Goal: Communication & Community: Connect with others

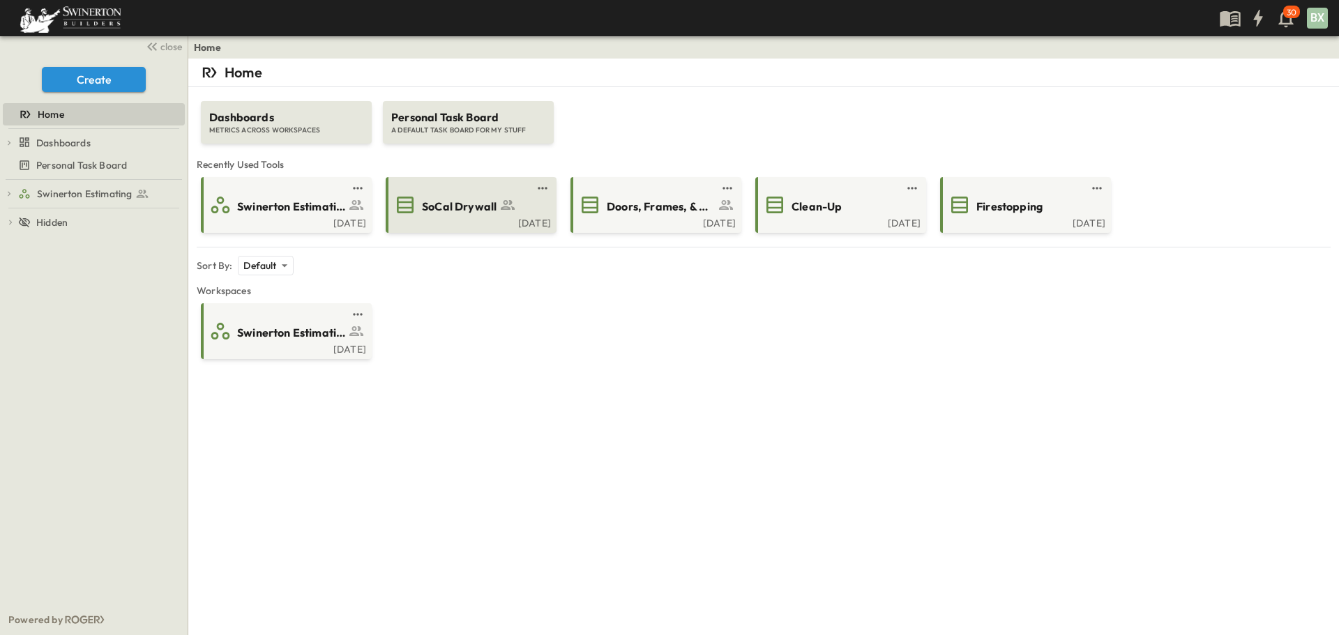
click at [480, 213] on span "SoCal Drywall" at bounding box center [459, 207] width 75 height 16
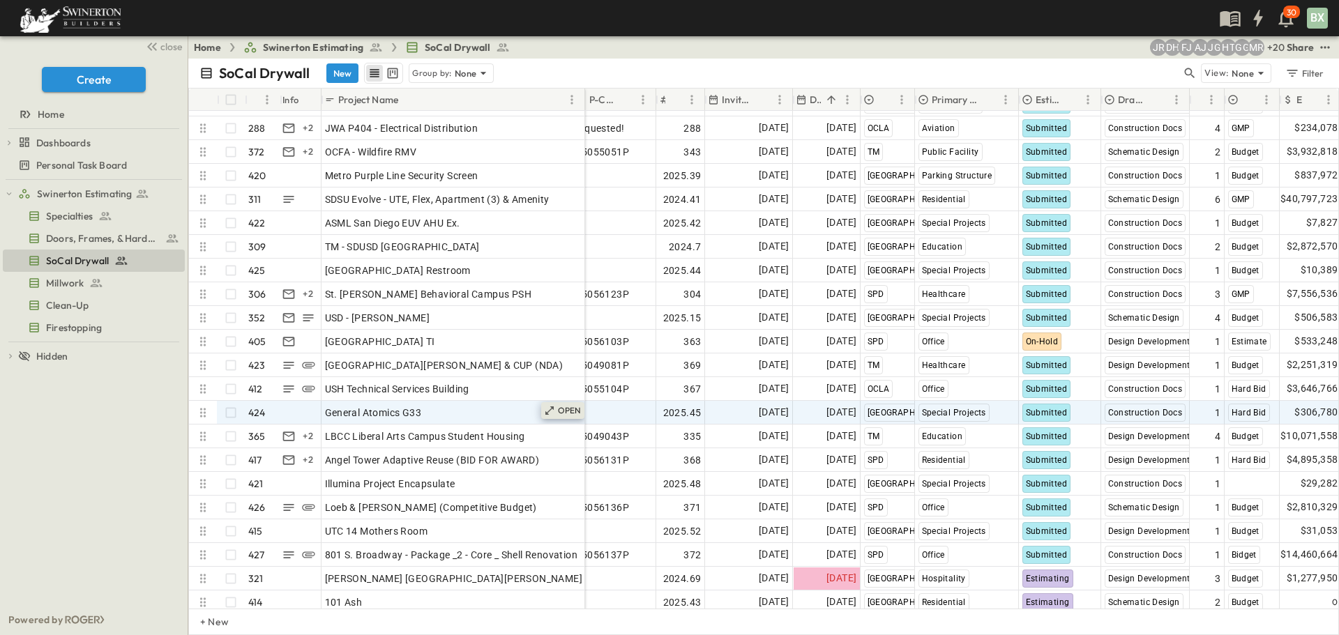
scroll to position [9456, 13]
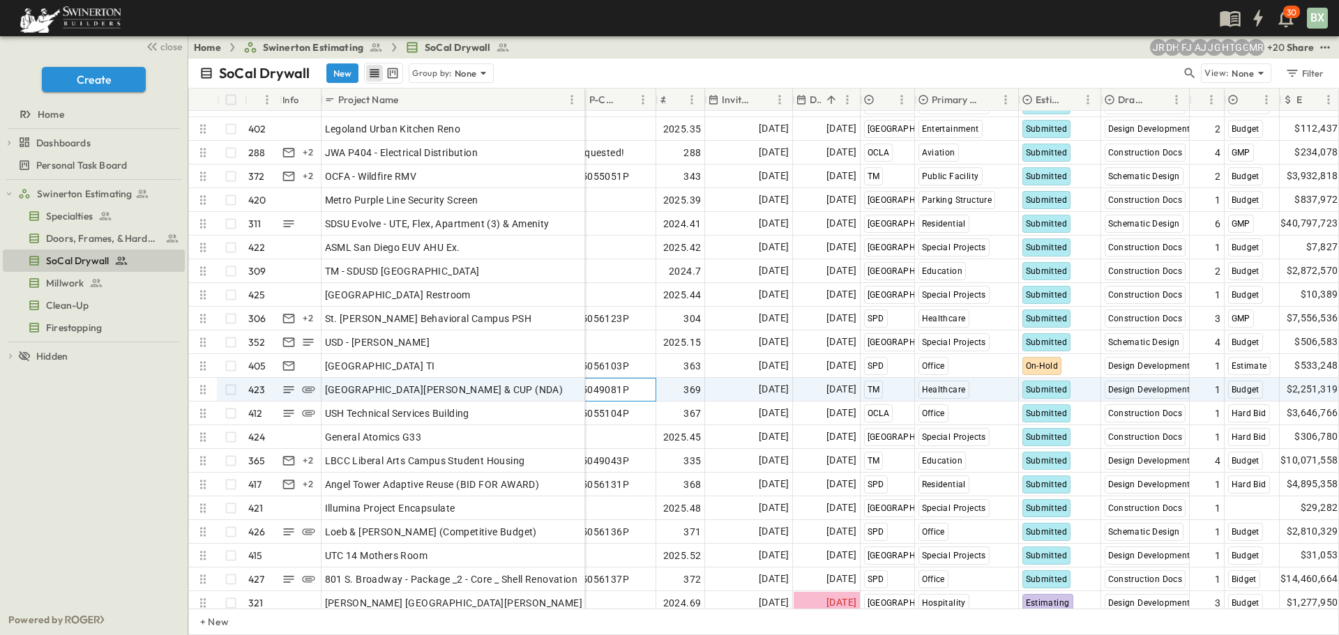
click at [627, 392] on span "25049081P" at bounding box center [603, 390] width 54 height 14
drag, startPoint x: 638, startPoint y: 387, endPoint x: 585, endPoint y: 389, distance: 53.0
drag, startPoint x: 634, startPoint y: 388, endPoint x: 587, endPoint y: 389, distance: 47.5
click at [587, 389] on input "*********" at bounding box center [614, 389] width 82 height 17
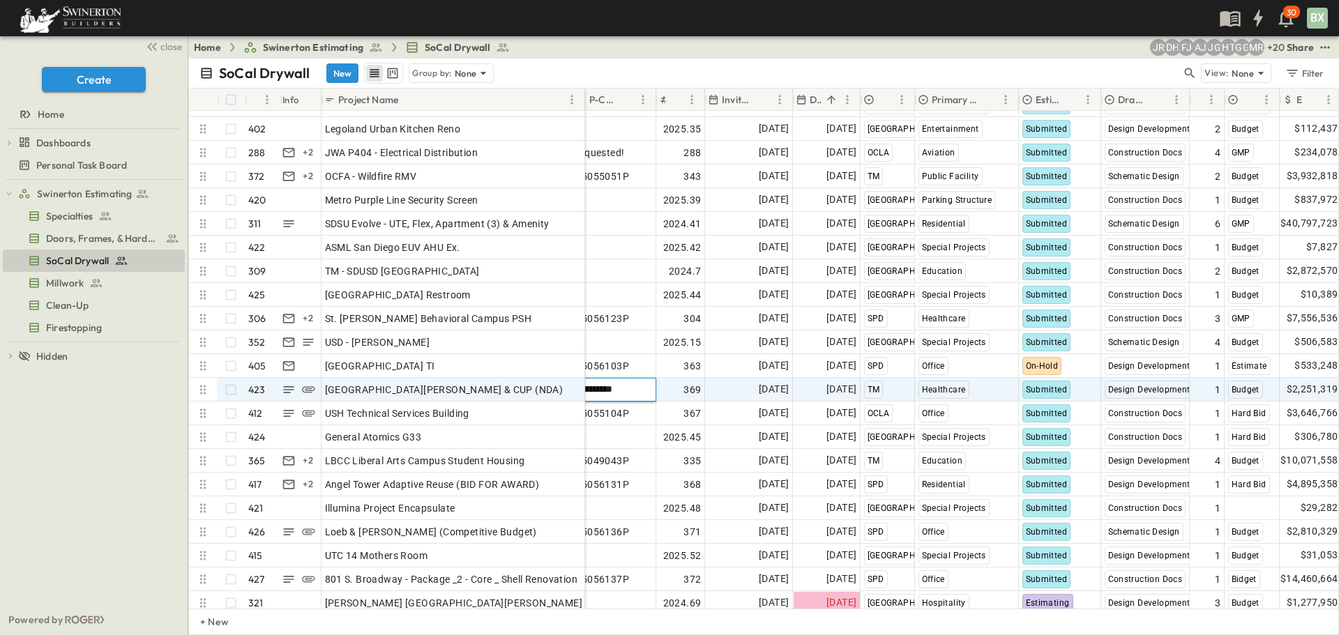
click at [640, 386] on input "*********" at bounding box center [614, 389] width 82 height 17
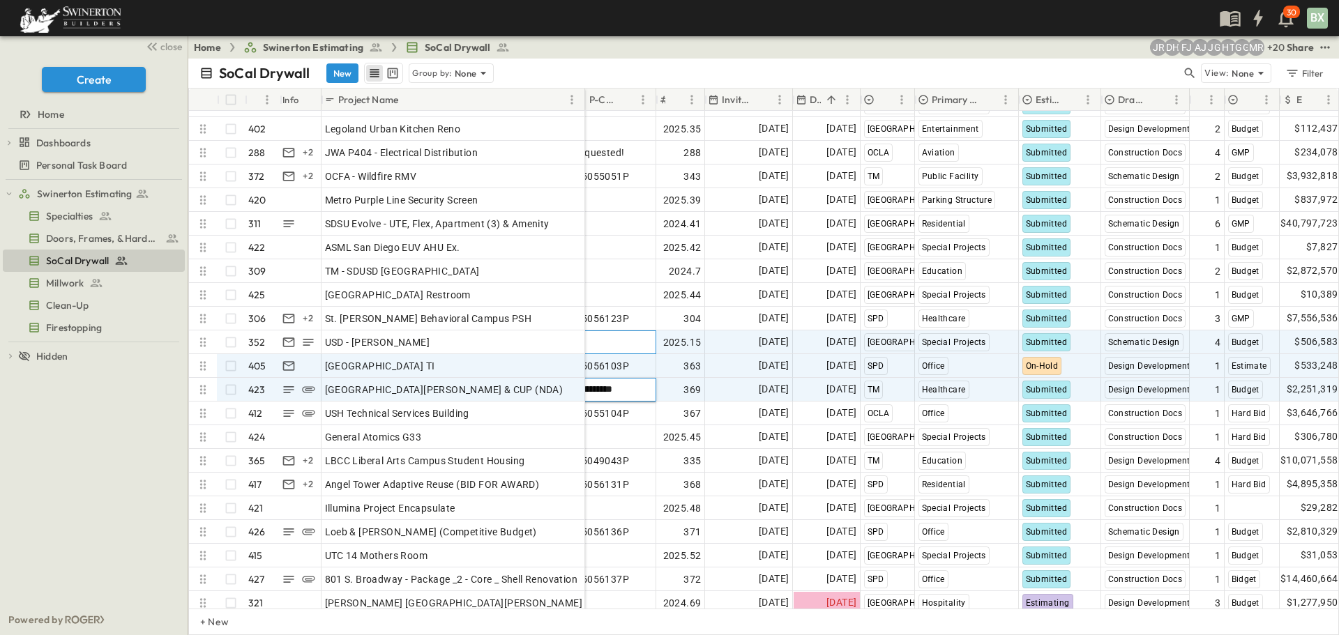
click at [624, 354] on div "Add P-Code" at bounding box center [615, 343] width 84 height 24
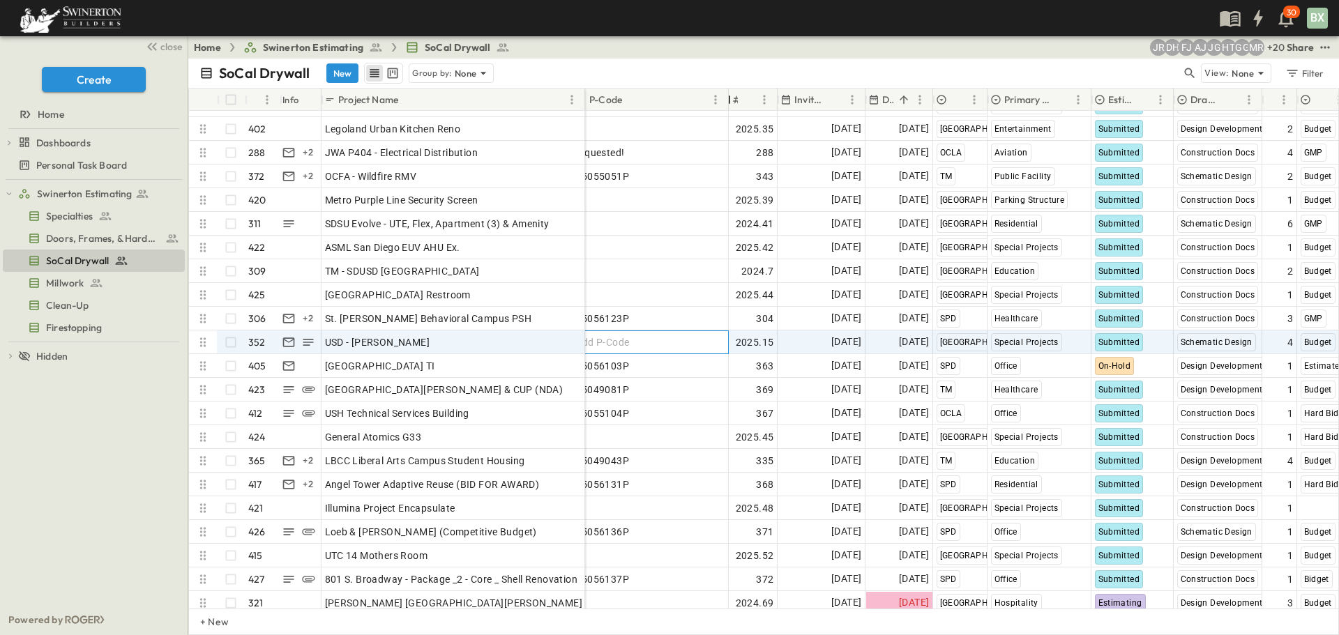
drag, startPoint x: 658, startPoint y: 95, endPoint x: 731, endPoint y: 95, distance: 72.5
click at [731, 95] on div at bounding box center [730, 99] width 14 height 39
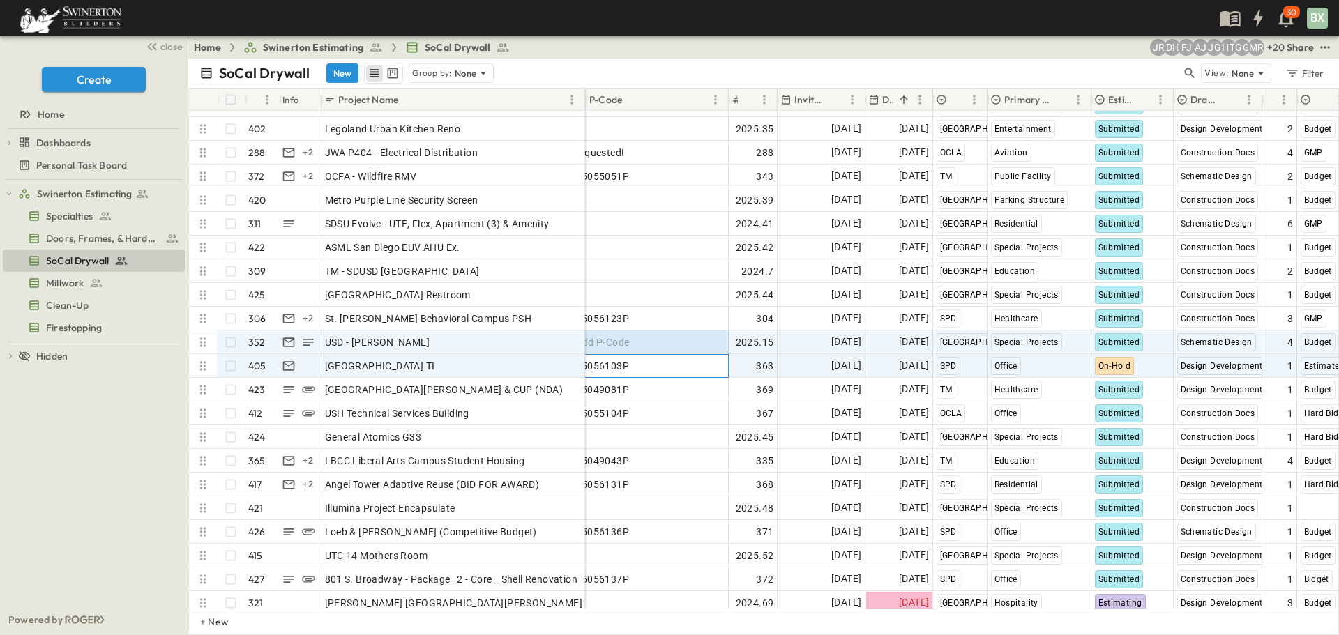
click at [644, 370] on div "25056103P" at bounding box center [650, 366] width 149 height 20
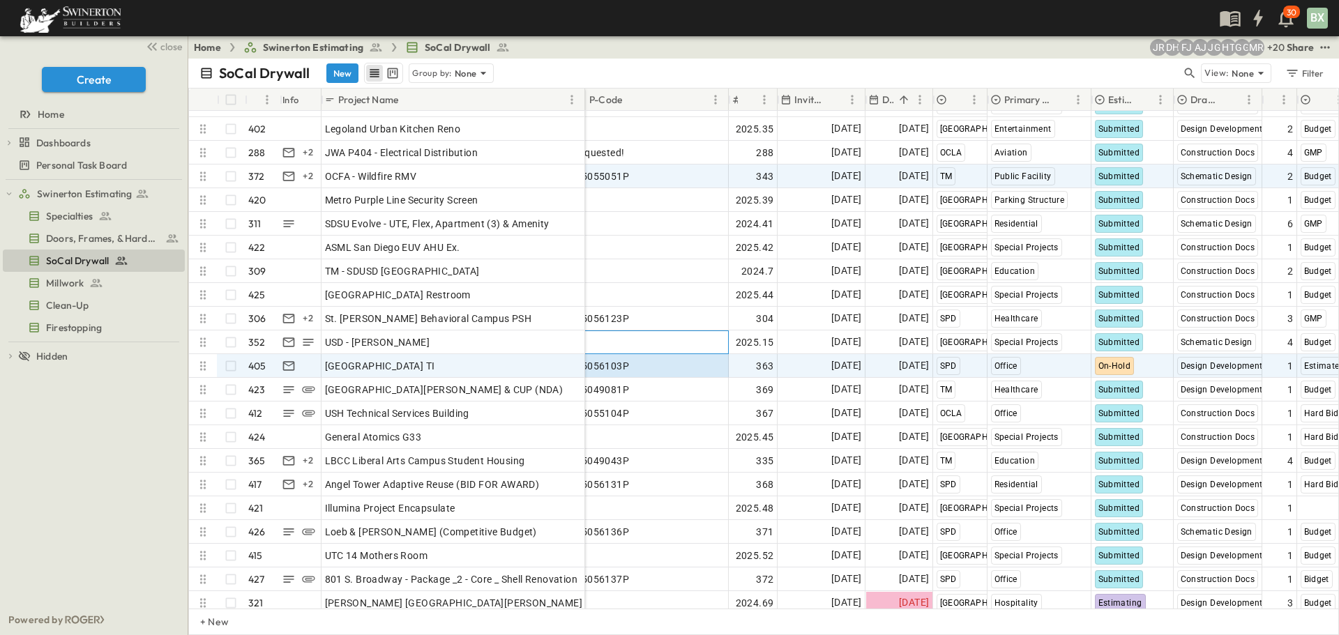
click at [648, 346] on div "Add P-Code" at bounding box center [650, 343] width 149 height 20
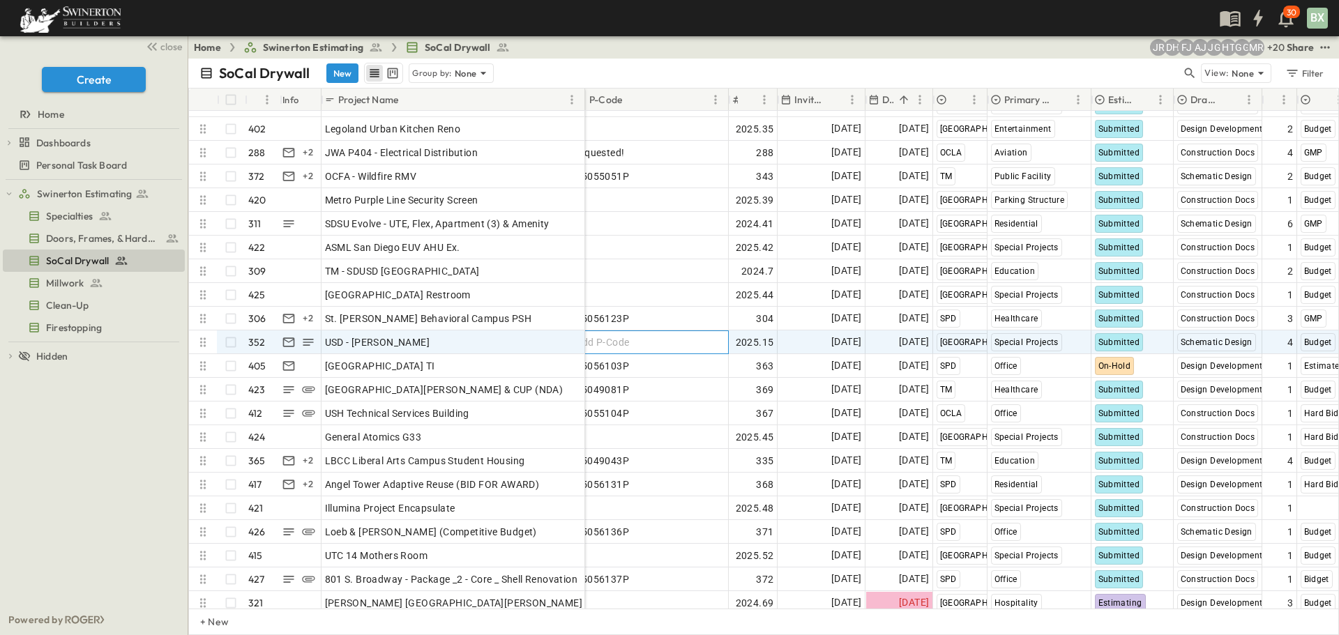
drag, startPoint x: 585, startPoint y: 99, endPoint x: 629, endPoint y: 103, distance: 44.8
click at [593, 103] on div at bounding box center [586, 99] width 14 height 39
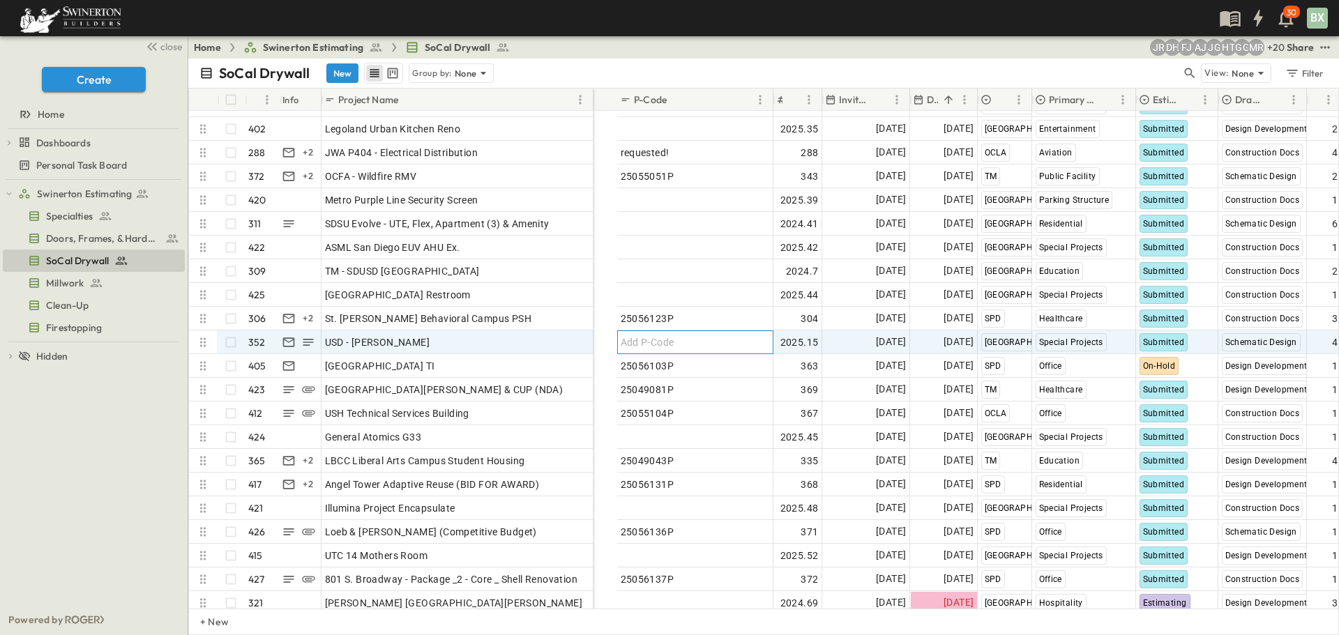
drag, startPoint x: 629, startPoint y: 103, endPoint x: 593, endPoint y: 110, distance: 36.9
click at [593, 110] on div "# Info Project Name P-Code Estimate Number Invite Date Due Date Region Primary …" at bounding box center [763, 100] width 1149 height 22
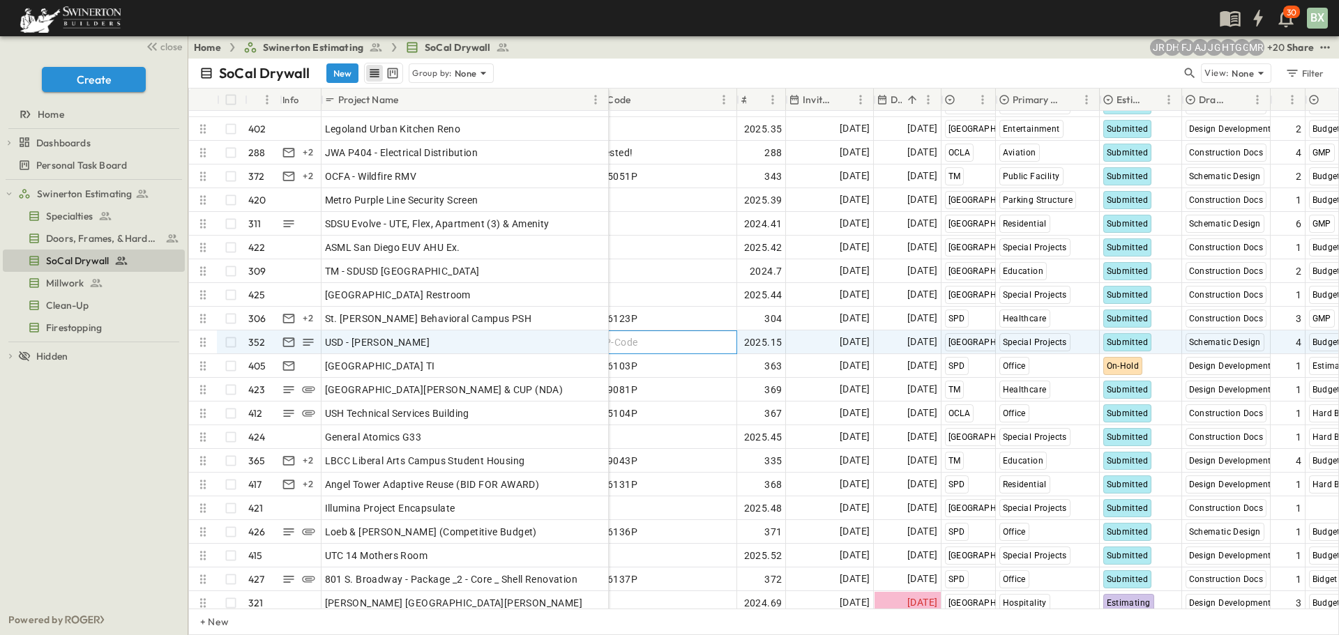
drag, startPoint x: 593, startPoint y: 96, endPoint x: 608, endPoint y: 96, distance: 15.3
click at [608, 96] on div at bounding box center [610, 99] width 14 height 39
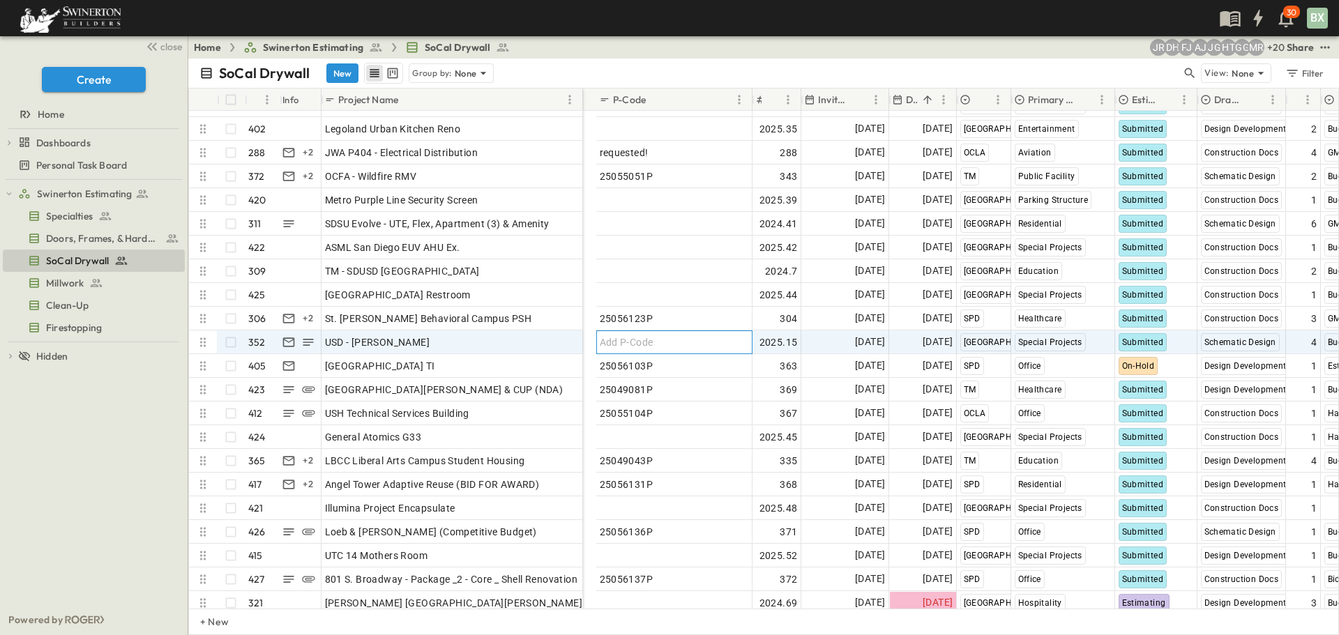
drag, startPoint x: 608, startPoint y: 96, endPoint x: 582, endPoint y: 100, distance: 26.3
click at [582, 100] on div at bounding box center [584, 99] width 14 height 39
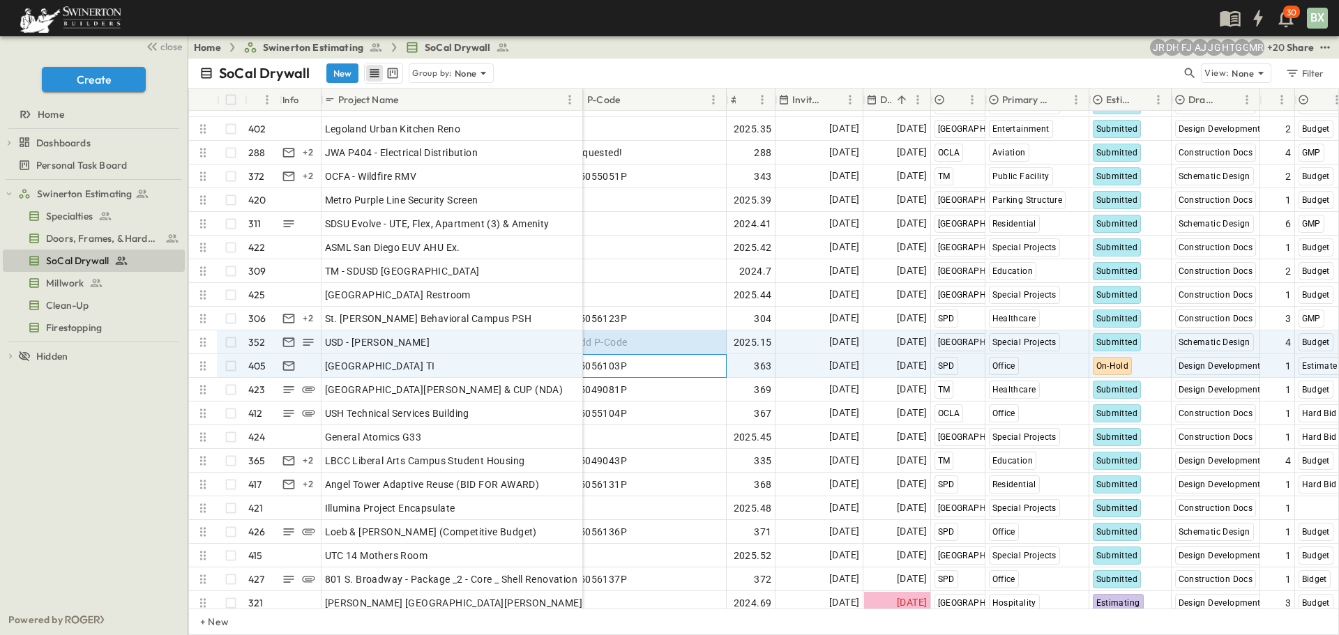
click at [635, 365] on div "25056103P" at bounding box center [648, 366] width 149 height 20
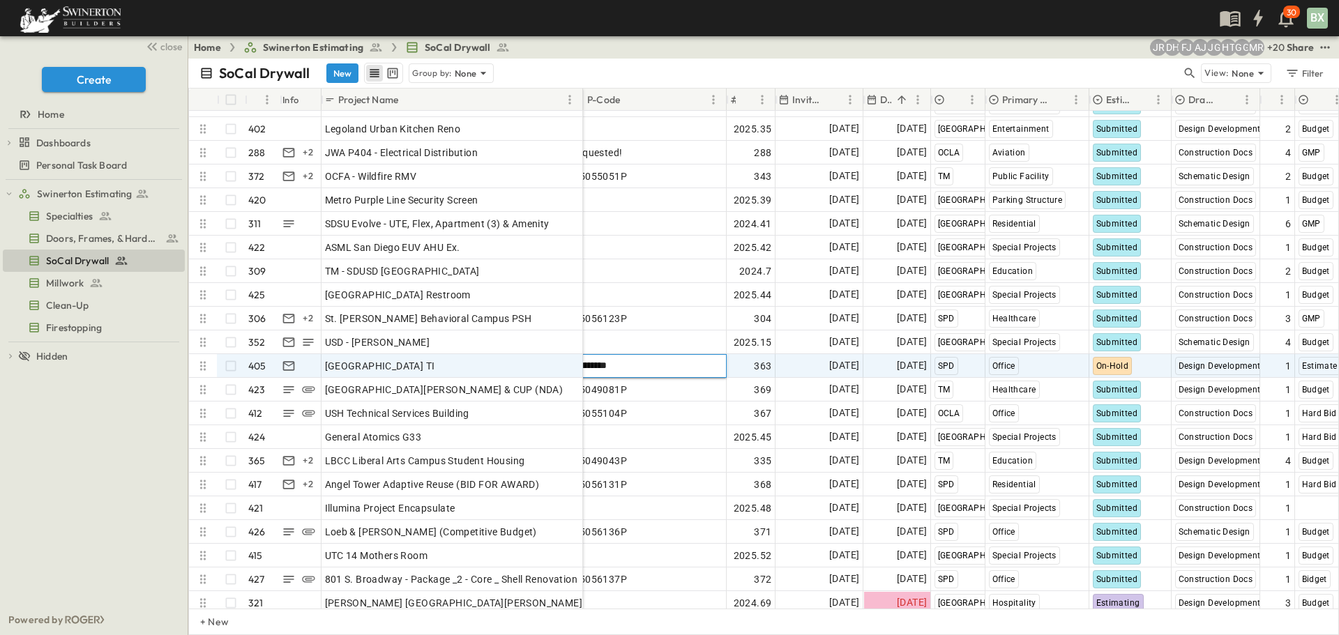
drag, startPoint x: 642, startPoint y: 368, endPoint x: 584, endPoint y: 368, distance: 57.9
click at [584, 368] on input "*********" at bounding box center [648, 365] width 154 height 17
click at [649, 370] on input "*********" at bounding box center [648, 365] width 154 height 17
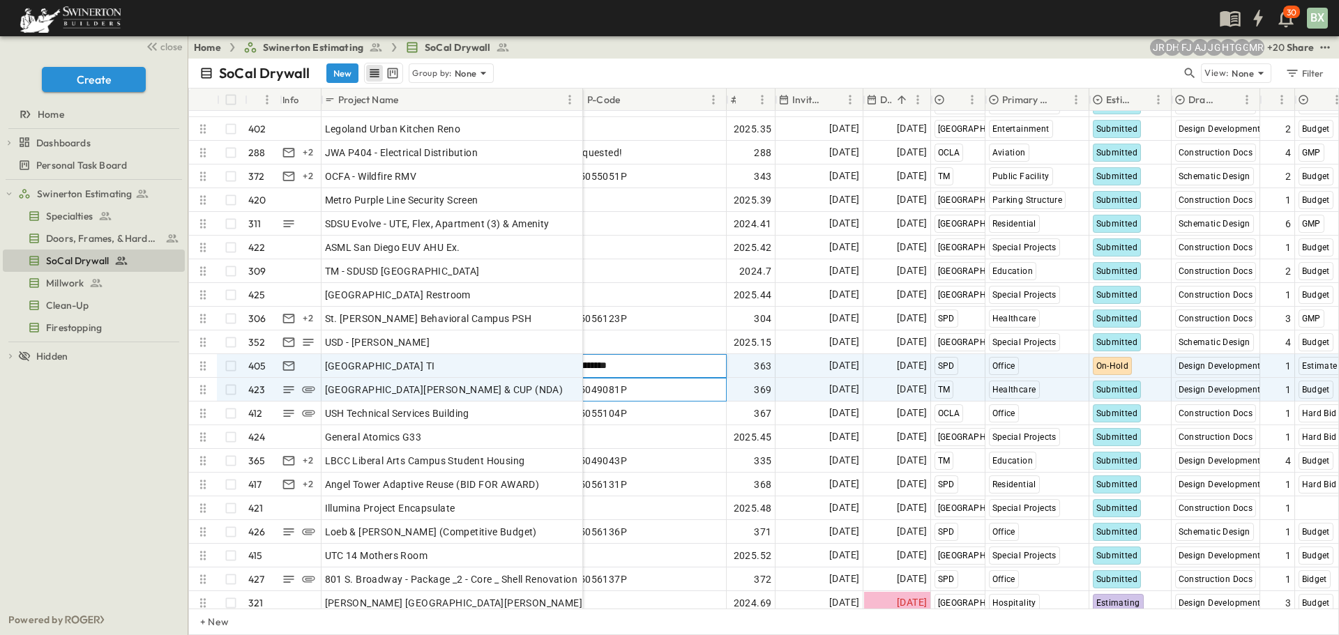
click at [641, 384] on div "25049081P" at bounding box center [648, 390] width 149 height 20
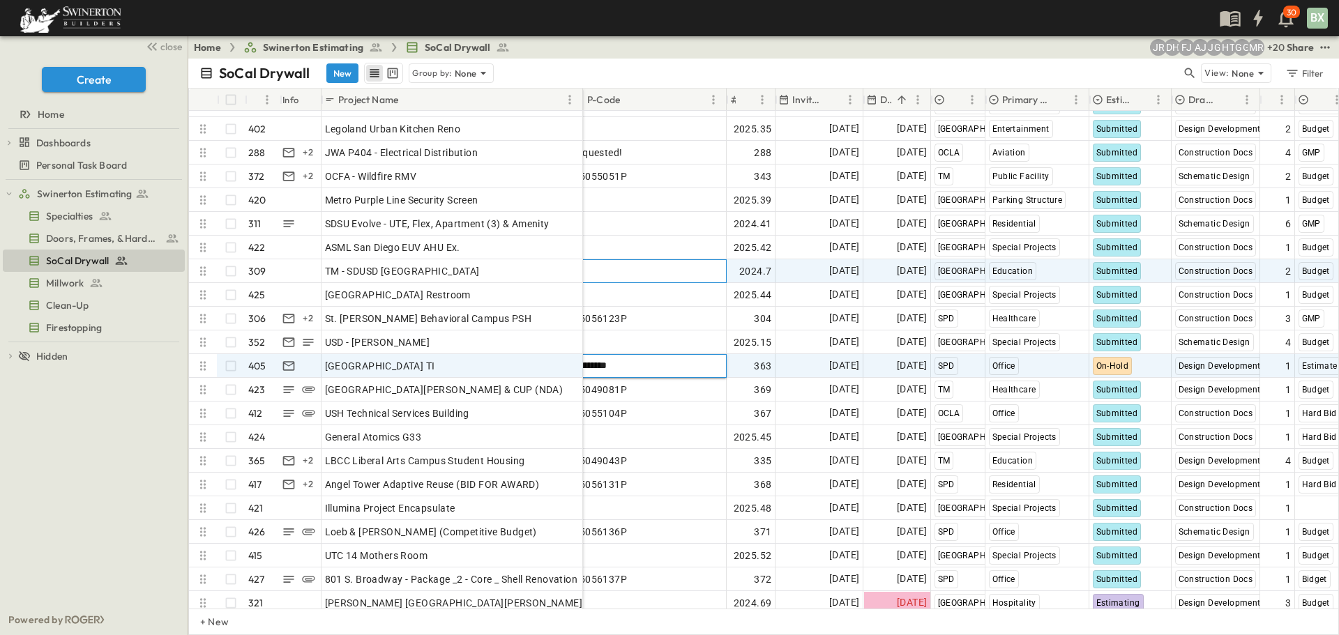
click at [668, 275] on div "Add P-Code" at bounding box center [648, 272] width 149 height 20
click at [648, 359] on div "25056103P" at bounding box center [648, 366] width 149 height 20
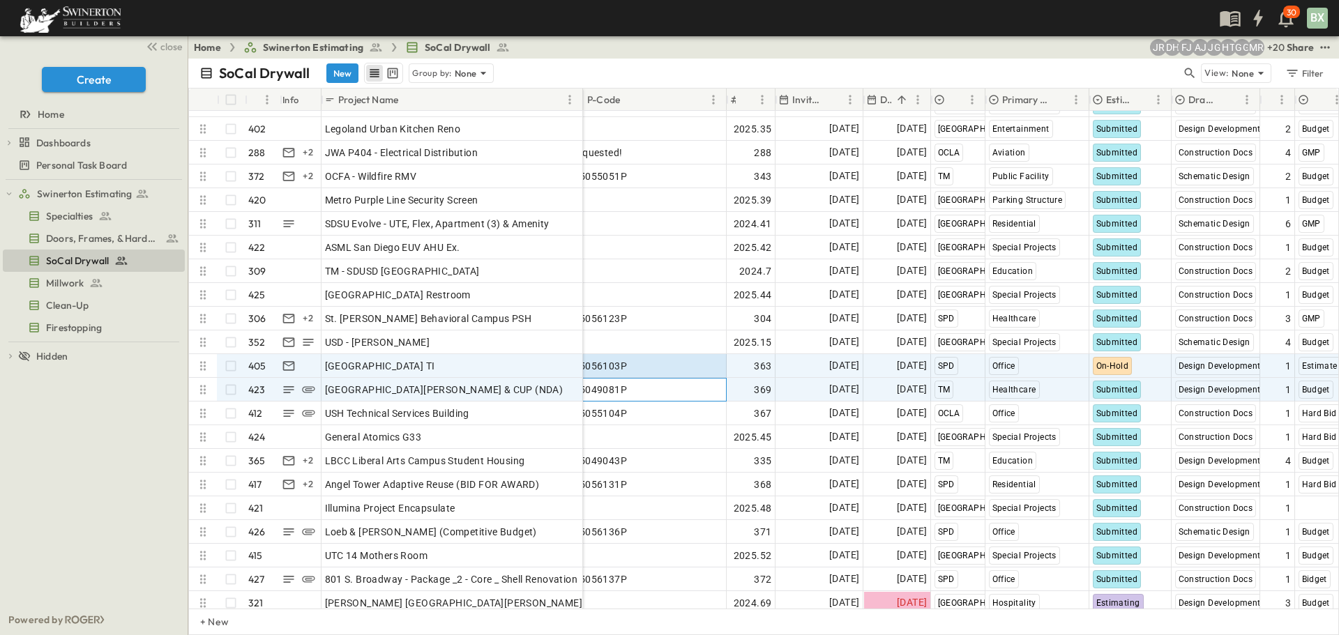
click at [640, 388] on div "25049081P" at bounding box center [648, 390] width 149 height 20
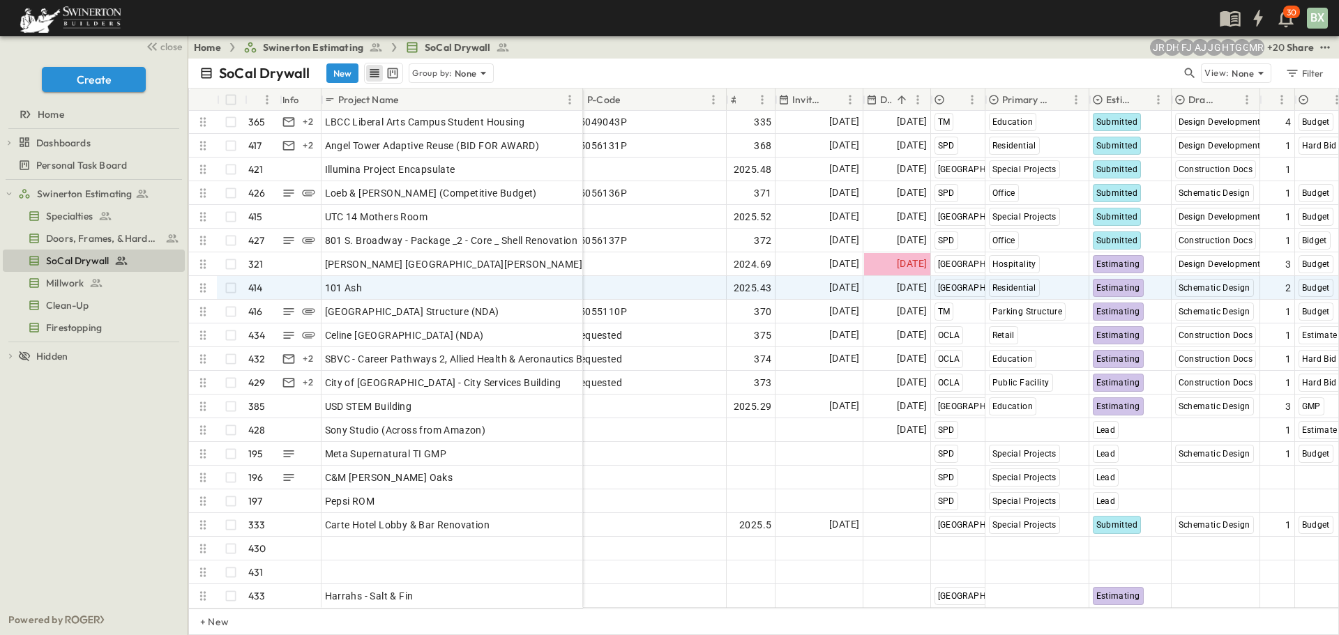
scroll to position [9805, 13]
